Goal: Navigation & Orientation: Find specific page/section

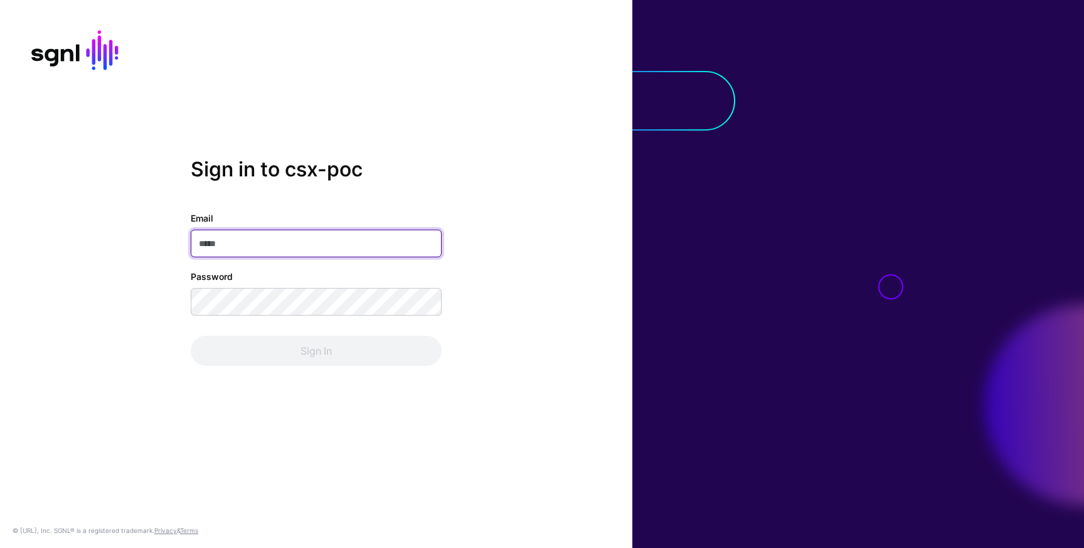
click at [378, 241] on input "Email" at bounding box center [316, 244] width 251 height 28
click at [0, 547] on com-1password-button at bounding box center [0, 548] width 0 height 0
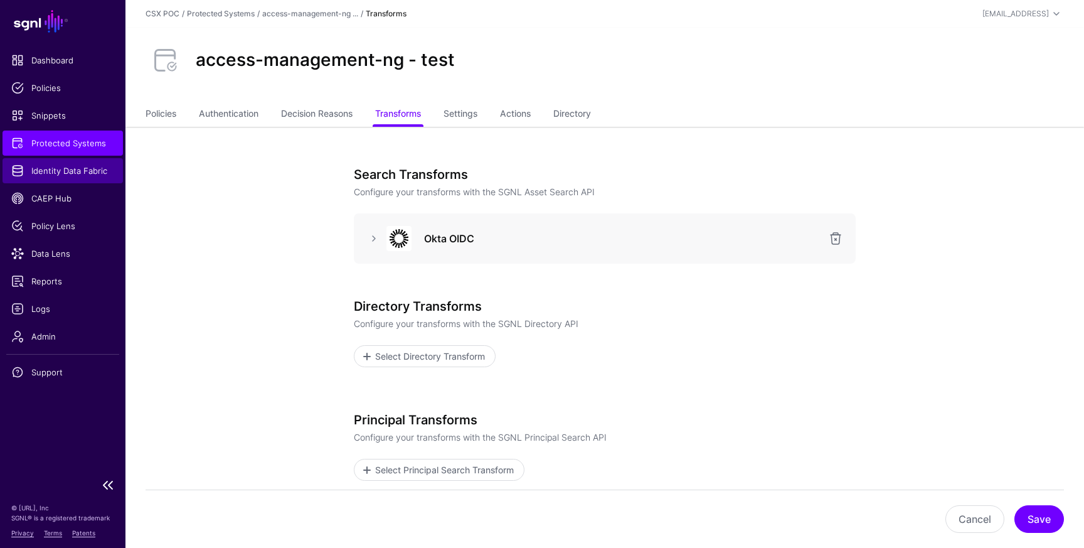
click at [60, 177] on link "Identity Data Fabric" at bounding box center [63, 170] width 120 height 25
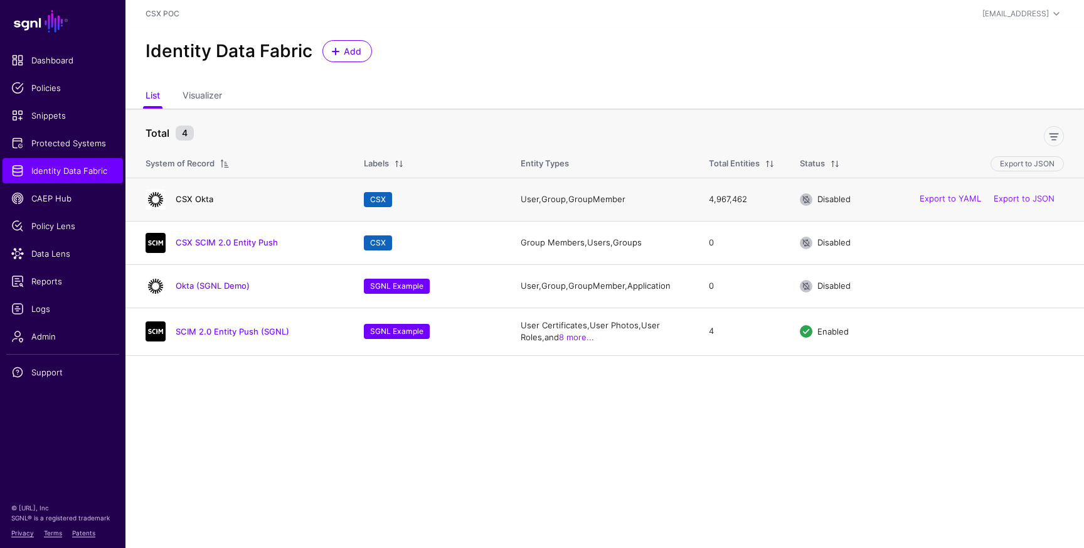
click at [203, 204] on link "CSX Okta" at bounding box center [195, 199] width 38 height 10
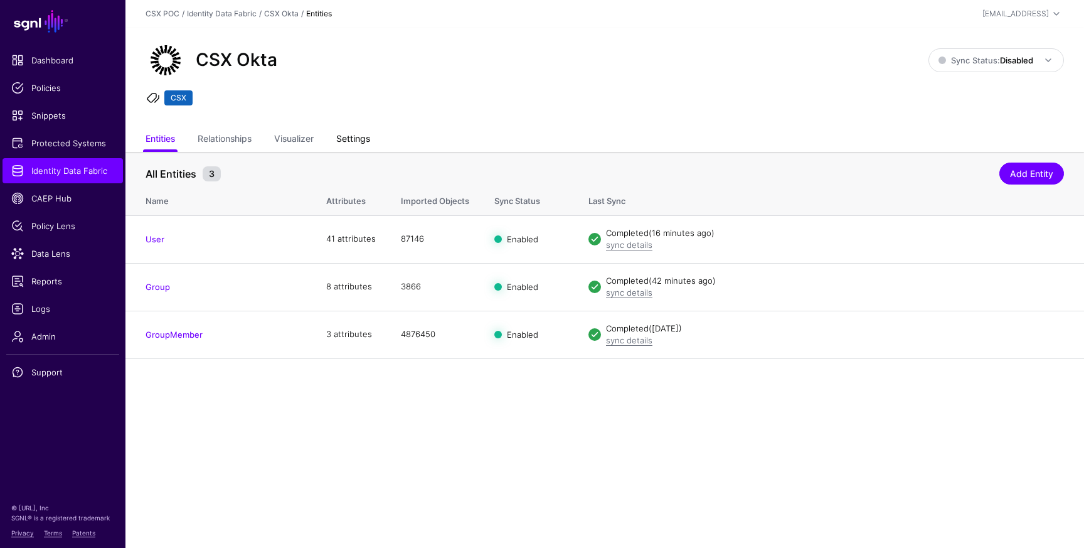
click at [361, 144] on link "Settings" at bounding box center [353, 140] width 34 height 24
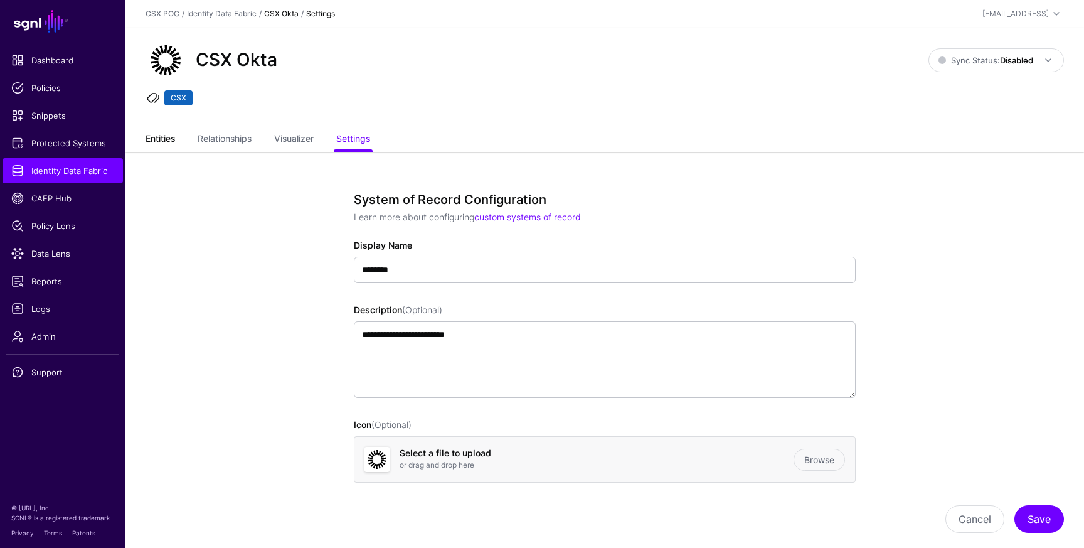
click at [151, 140] on link "Entities" at bounding box center [160, 140] width 29 height 24
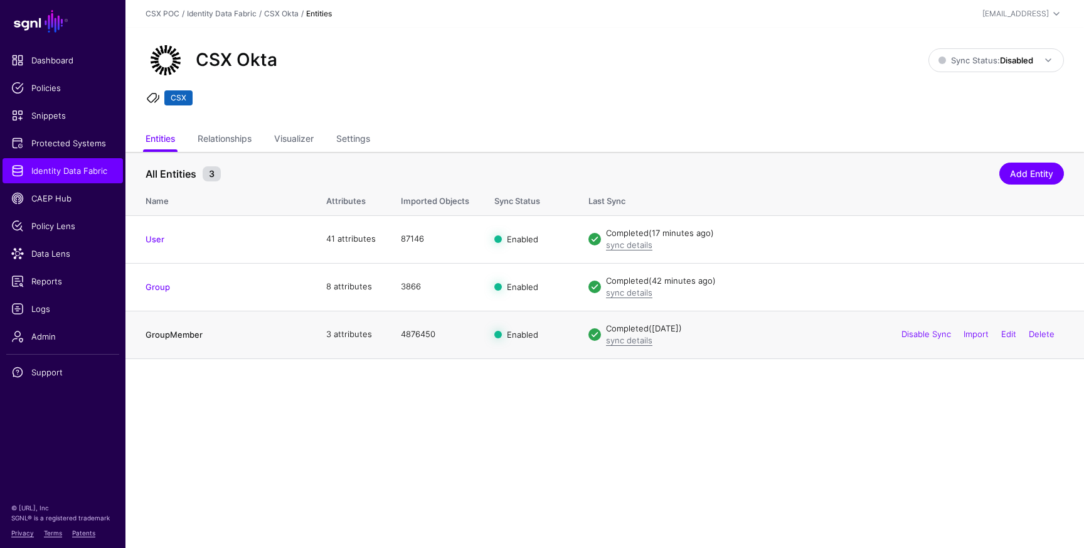
click at [180, 338] on link "GroupMember" at bounding box center [174, 334] width 57 height 10
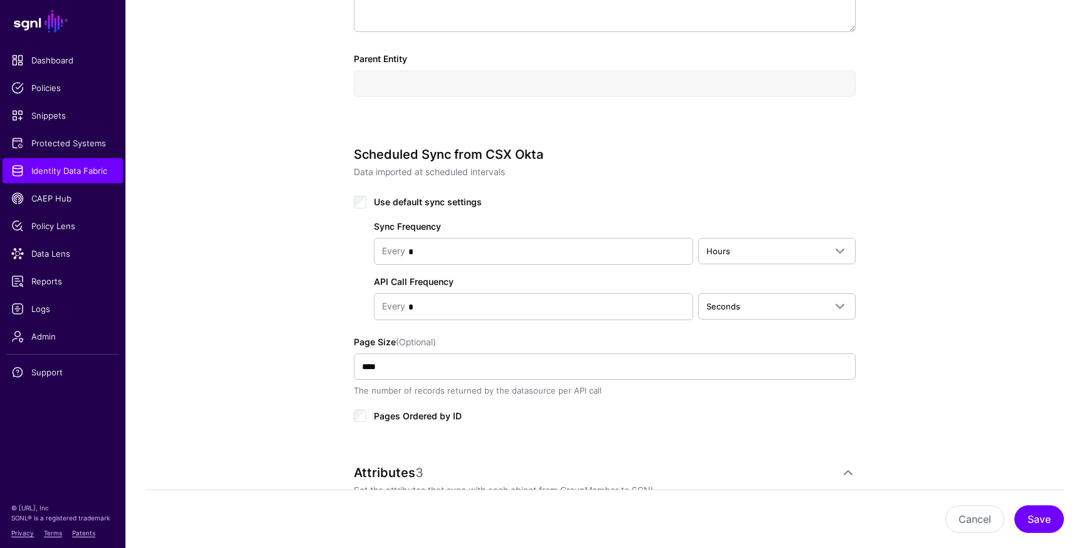
scroll to position [474, 0]
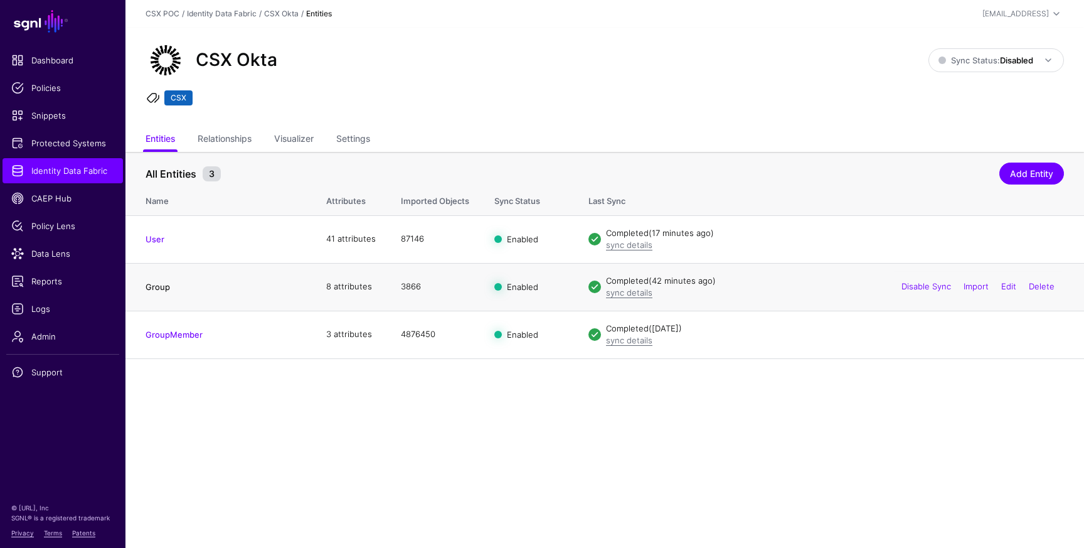
click at [162, 288] on link "Group" at bounding box center [158, 287] width 24 height 10
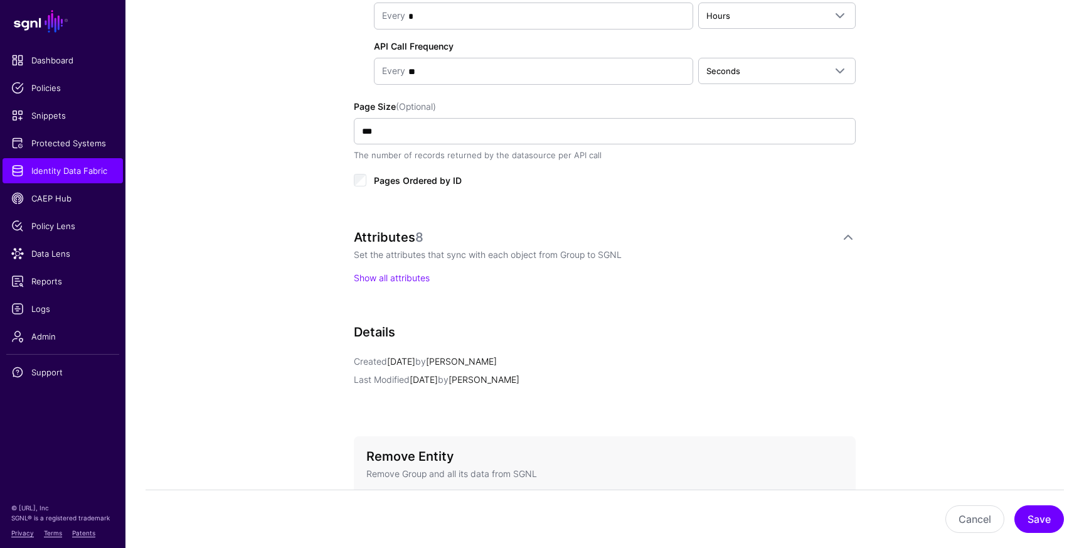
scroll to position [835, 0]
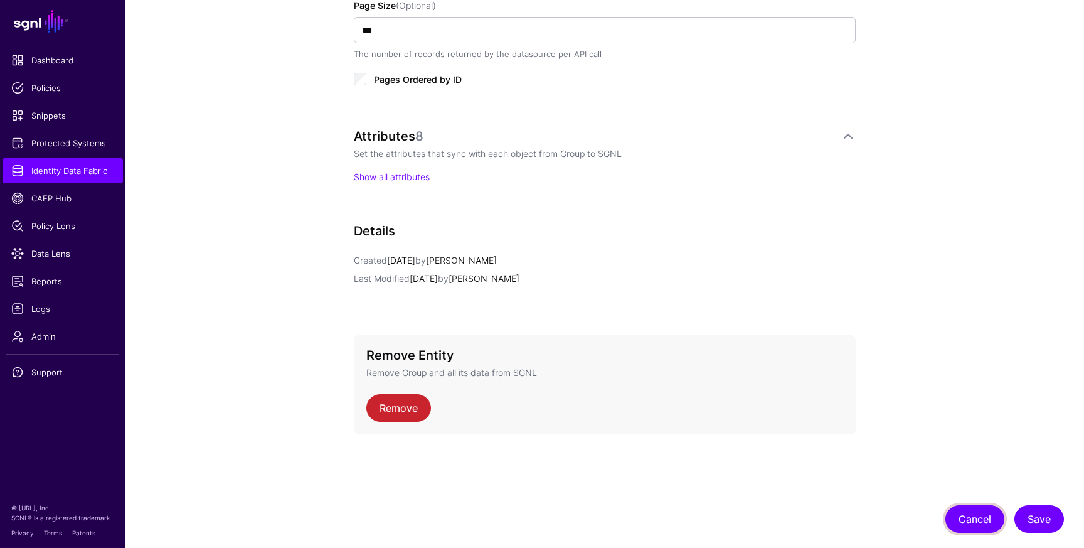
click at [977, 524] on button "Cancel" at bounding box center [974, 519] width 59 height 28
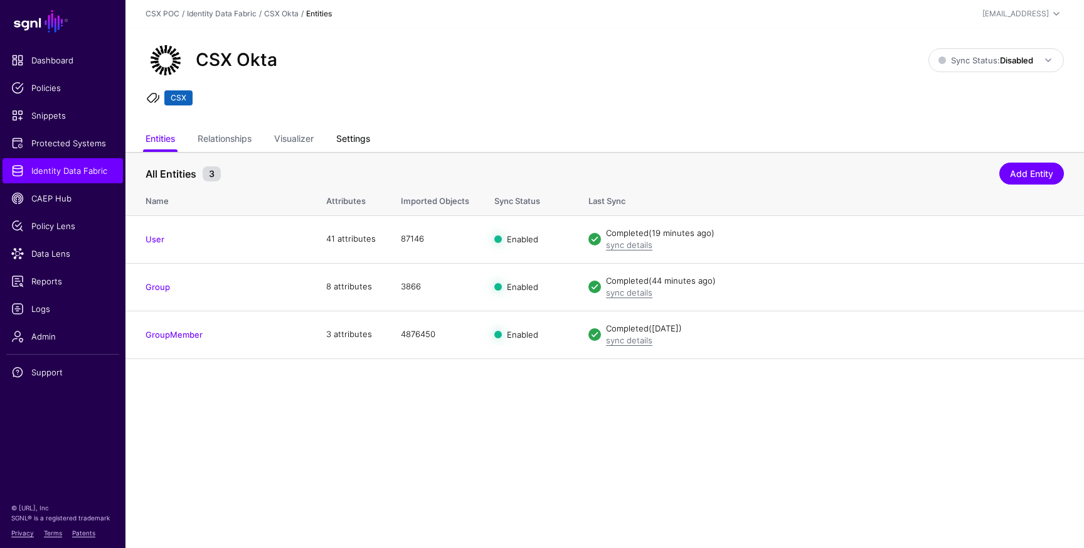
click at [355, 133] on link "Settings" at bounding box center [353, 140] width 34 height 24
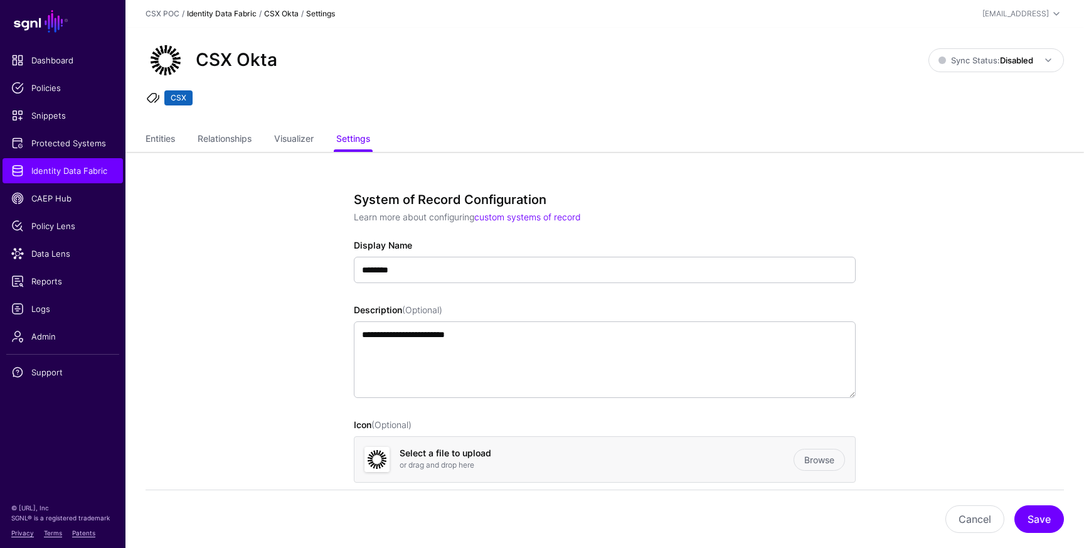
click at [247, 15] on link "Identity Data Fabric" at bounding box center [222, 13] width 70 height 9
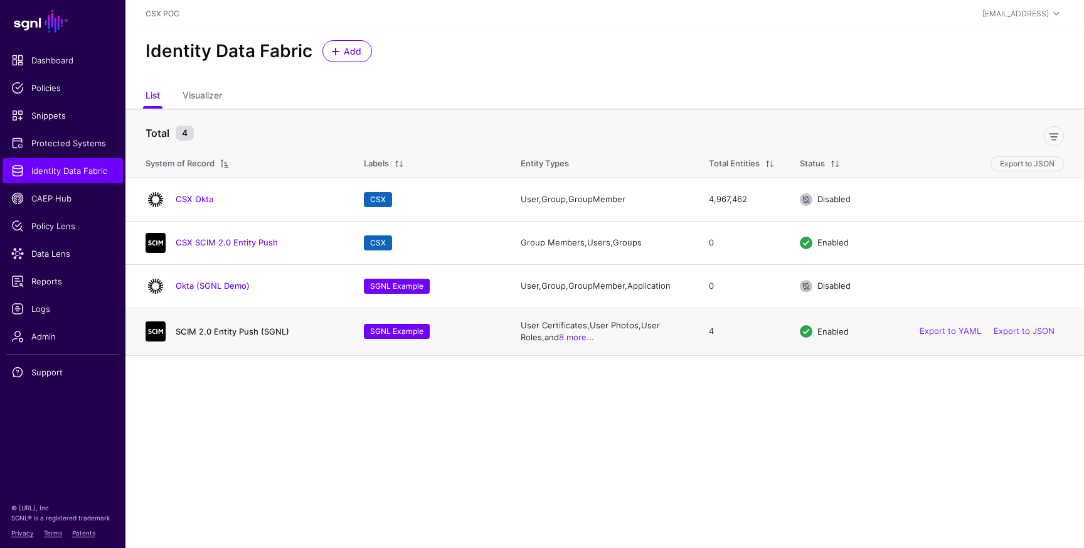
click at [256, 332] on link "SCIM 2.0 Entity Push (SGNL)" at bounding box center [233, 331] width 114 height 10
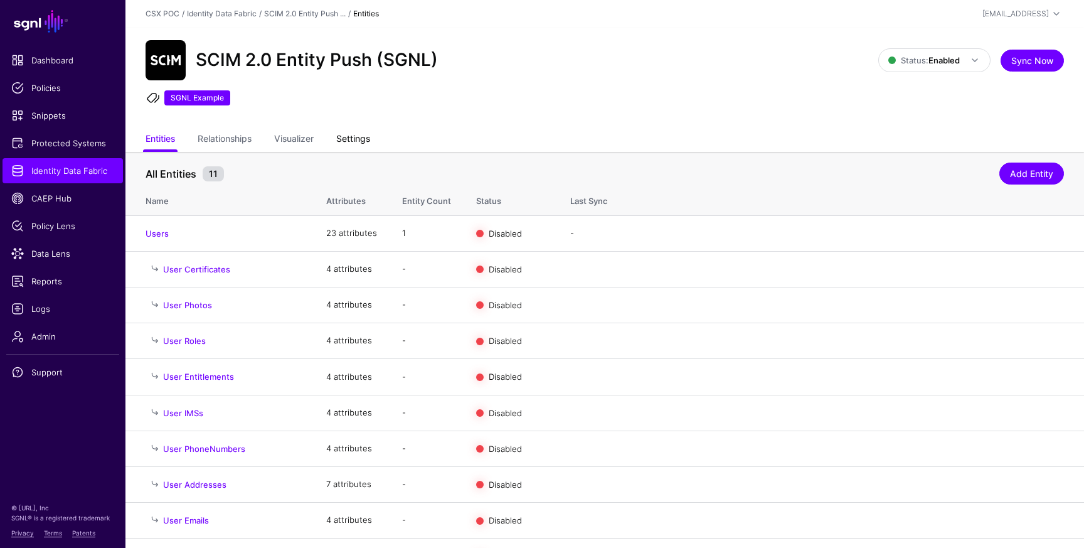
click at [342, 137] on link "Settings" at bounding box center [353, 140] width 34 height 24
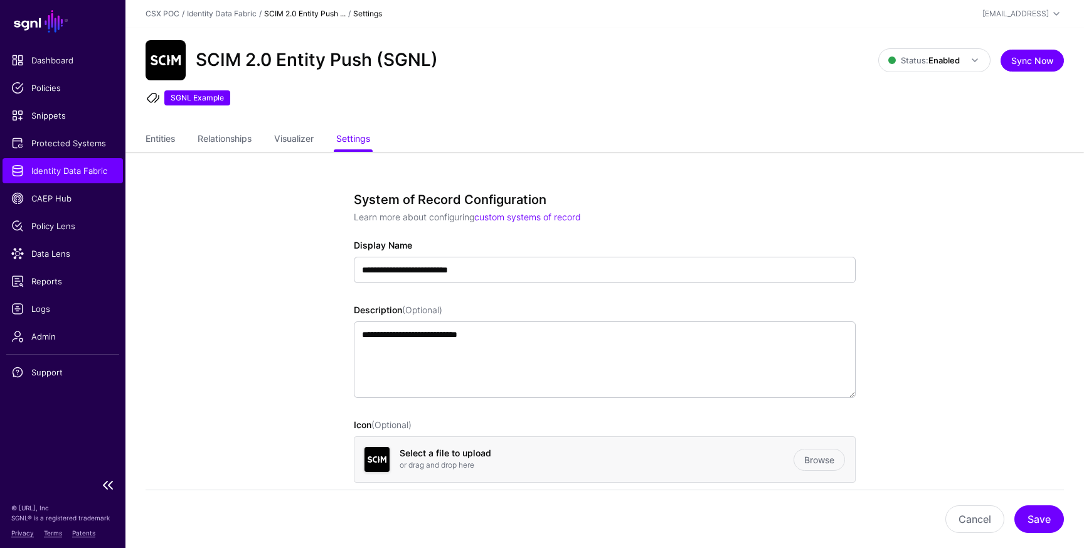
click at [88, 171] on span "Identity Data Fabric" at bounding box center [62, 170] width 103 height 13
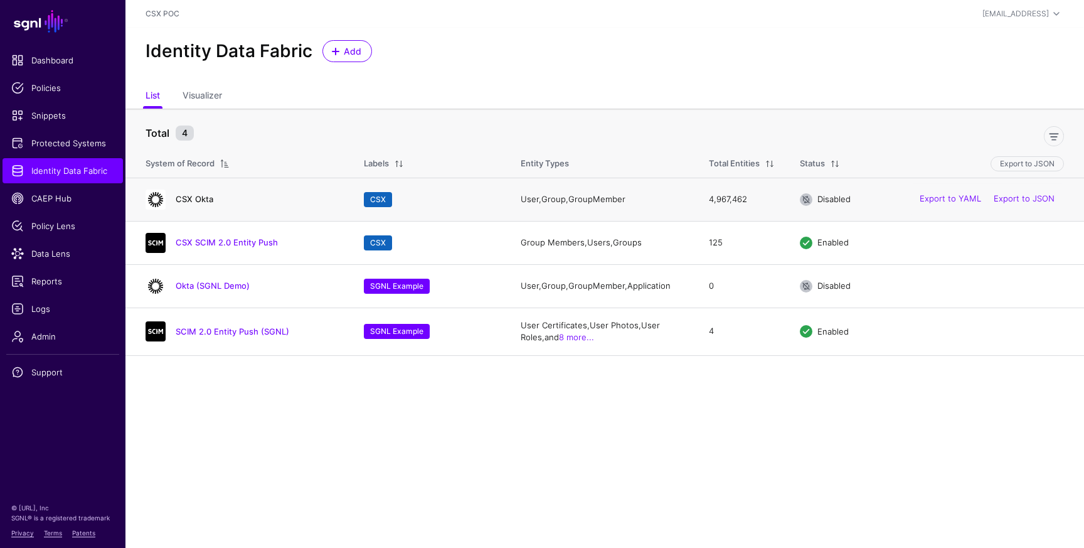
click at [193, 199] on link "CSX Okta" at bounding box center [195, 199] width 38 height 10
